Goal: Find specific page/section: Find specific page/section

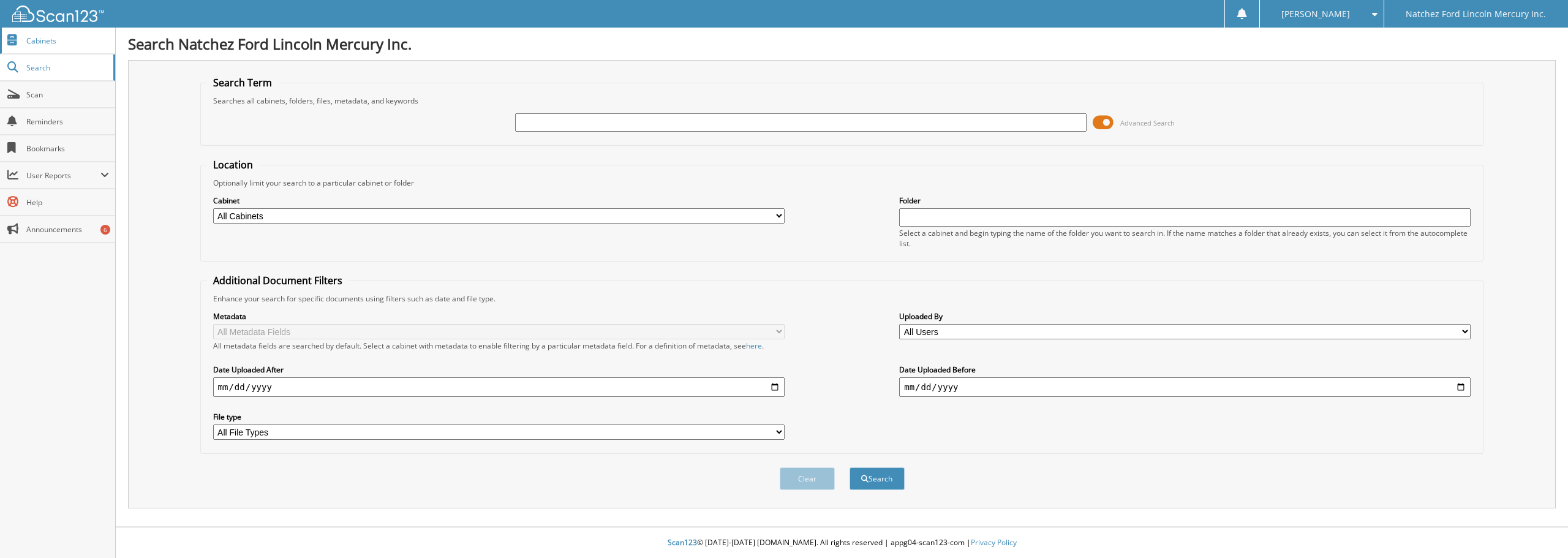
click at [44, 47] on link "Cabinets" at bounding box center [58, 41] width 115 height 26
click at [531, 125] on input "text" at bounding box center [800, 122] width 571 height 19
type input "j7777"
click at [849, 468] on button "Search" at bounding box center [876, 479] width 55 height 23
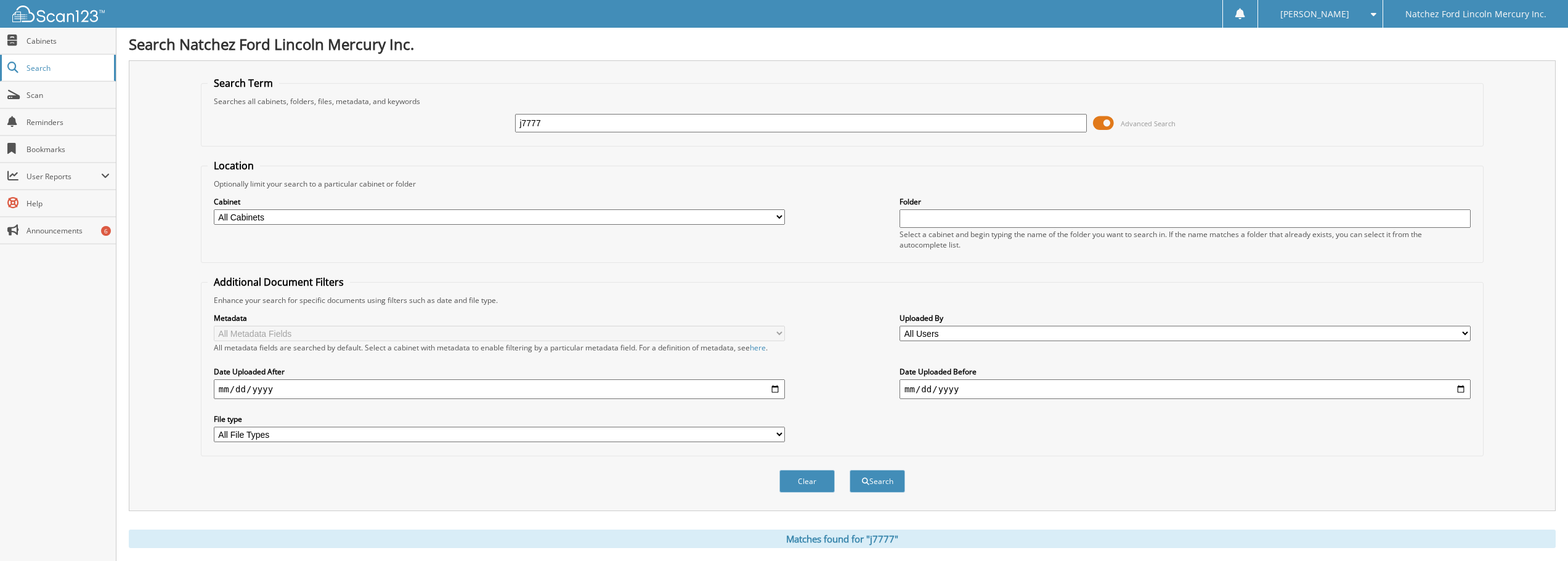
click at [47, 66] on span "Search" at bounding box center [67, 68] width 82 height 11
